Goal: Find specific page/section: Find specific page/section

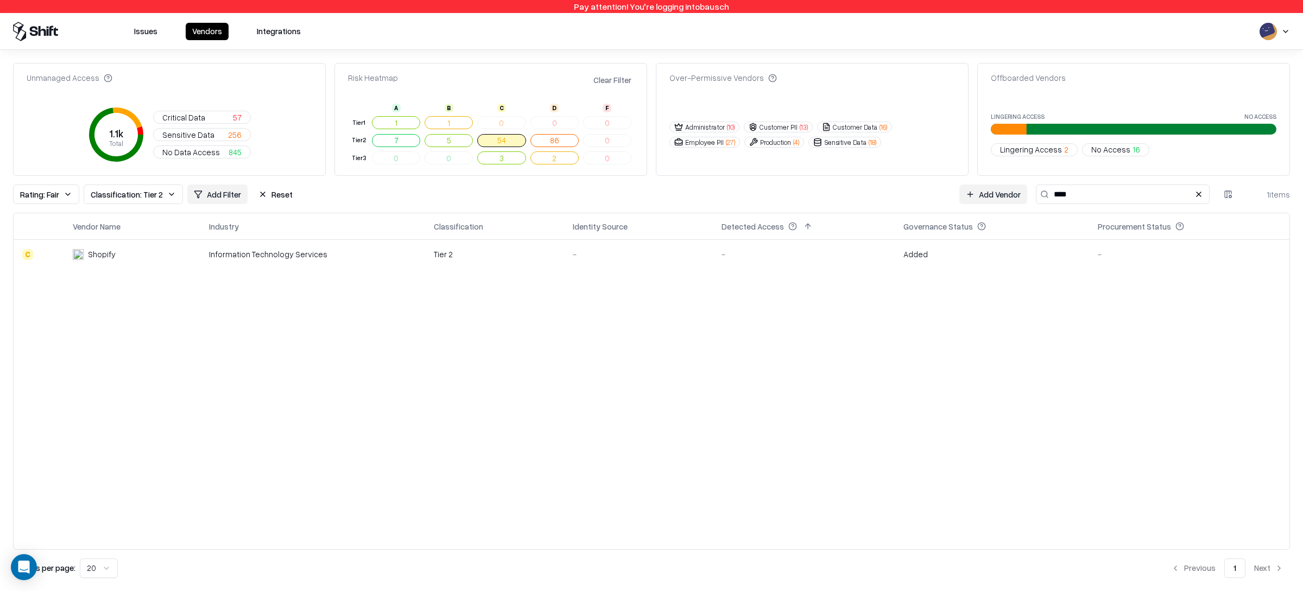
click at [128, 263] on td "Shopify" at bounding box center [132, 253] width 137 height 29
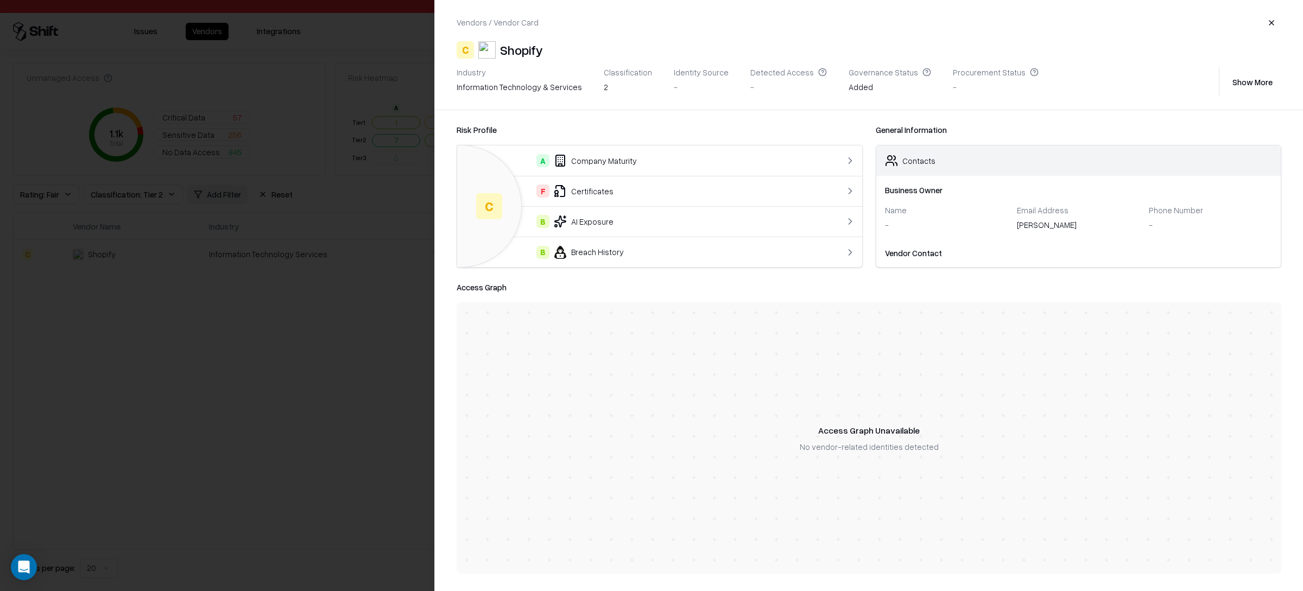
click at [585, 188] on div "F Certificates" at bounding box center [637, 191] width 342 height 13
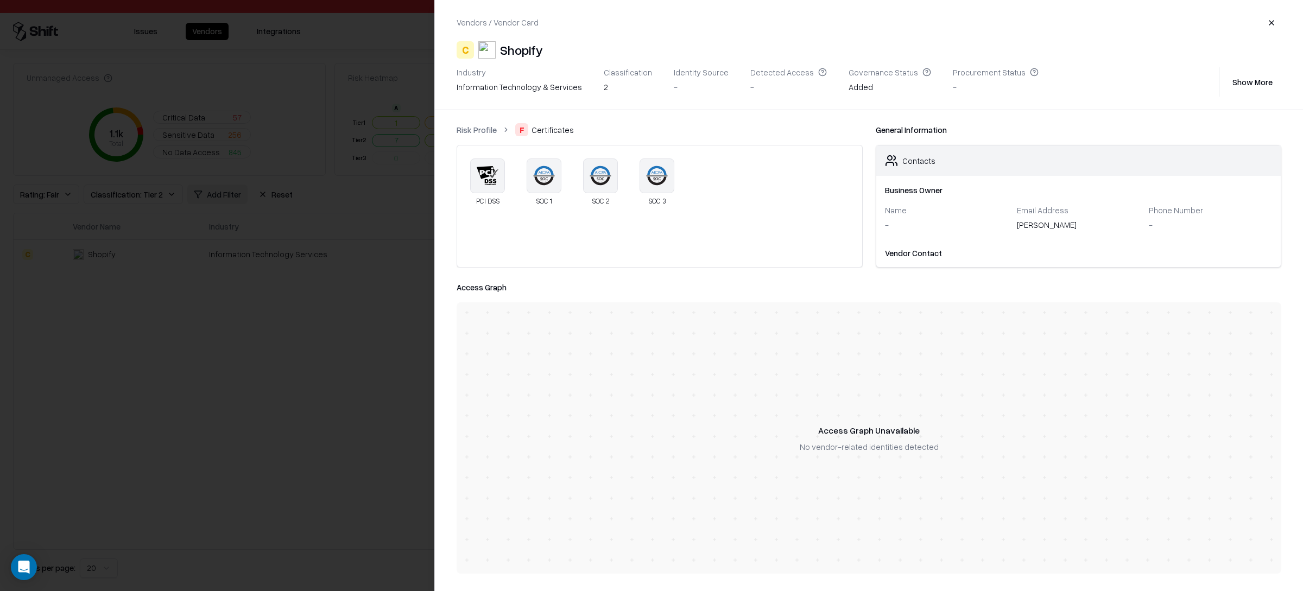
click at [376, 152] on div at bounding box center [651, 295] width 1303 height 591
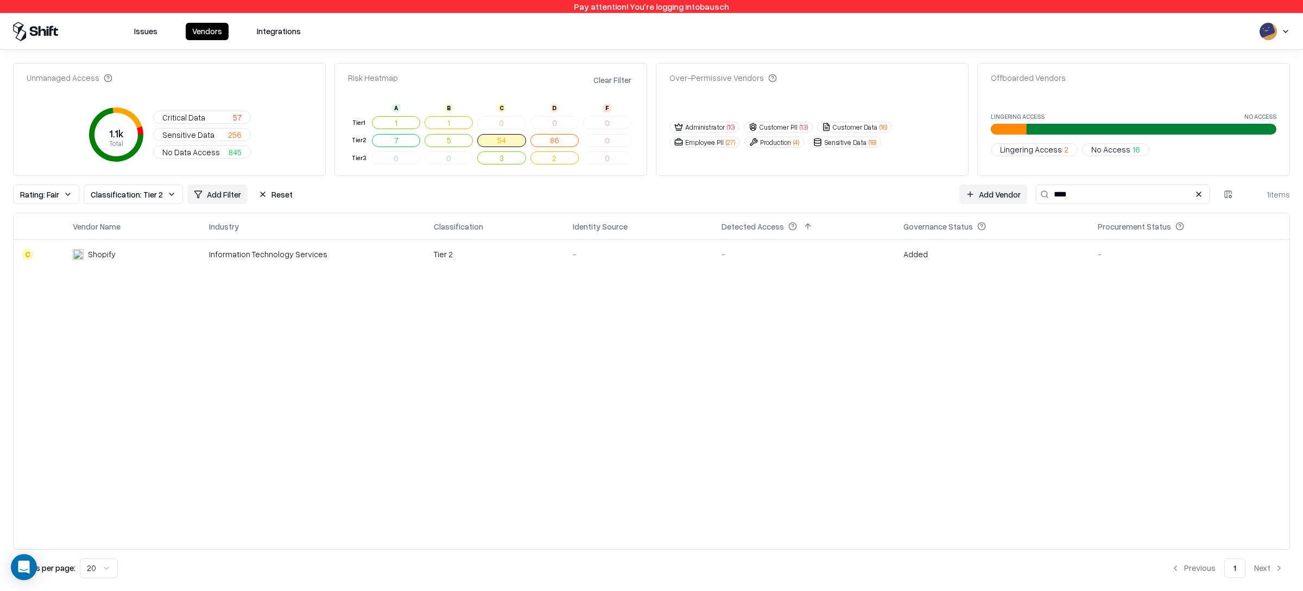
click at [497, 147] on td "54" at bounding box center [501, 140] width 53 height 18
